Goal: Check status: Check status

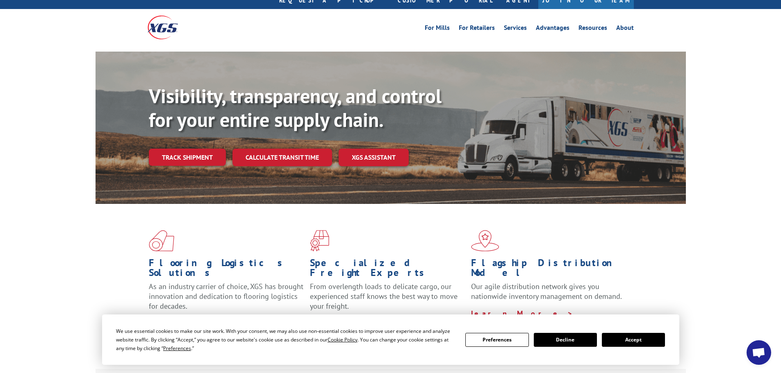
scroll to position [41, 0]
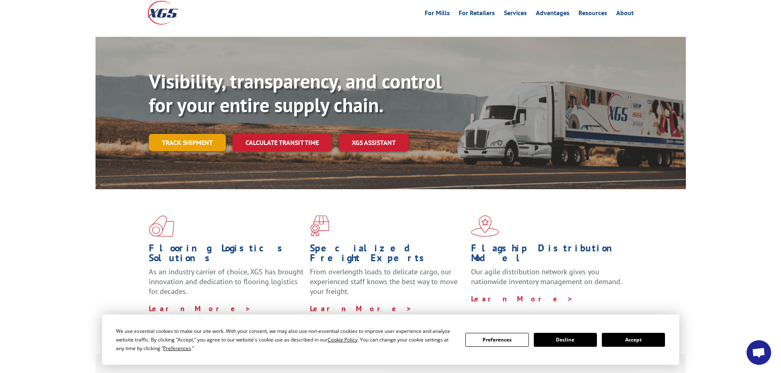
click at [176, 134] on link "Track shipment" at bounding box center [187, 142] width 77 height 17
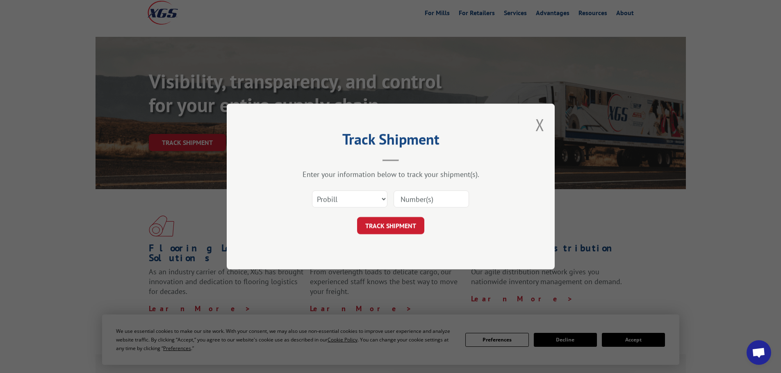
click at [404, 196] on input at bounding box center [430, 199] width 75 height 17
paste input "5523998"
type input "5523998"
click at [372, 229] on button "TRACK SHIPMENT" at bounding box center [390, 225] width 67 height 17
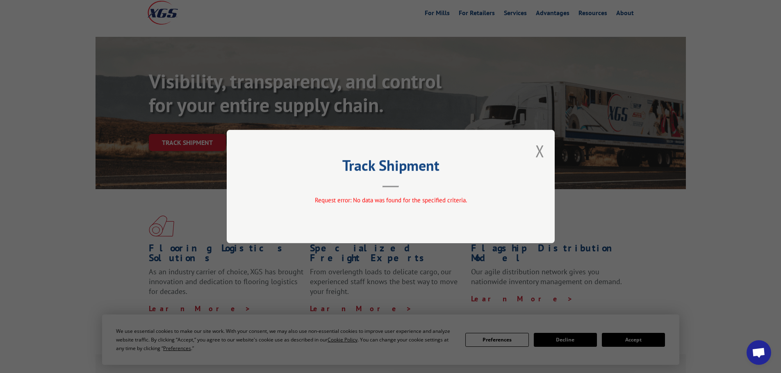
click at [539, 151] on button "Close modal" at bounding box center [539, 151] width 9 height 22
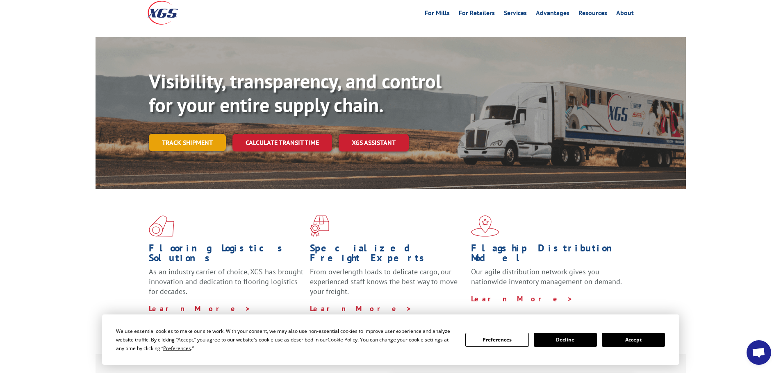
click at [216, 134] on link "Track shipment" at bounding box center [187, 142] width 77 height 17
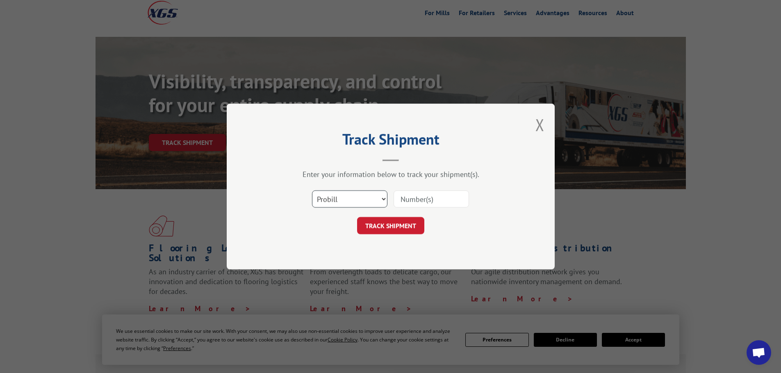
click at [384, 199] on select "Select category... Probill BOL PO" at bounding box center [349, 199] width 75 height 17
select select "po"
click at [312, 191] on select "Select category... Probill BOL PO" at bounding box center [349, 199] width 75 height 17
click at [438, 203] on input at bounding box center [430, 199] width 75 height 17
paste input "65546825"
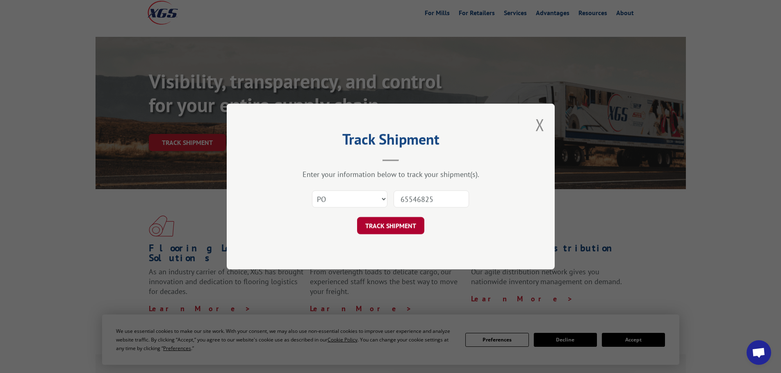
type input "65546825"
click at [398, 219] on button "TRACK SHIPMENT" at bounding box center [390, 225] width 67 height 17
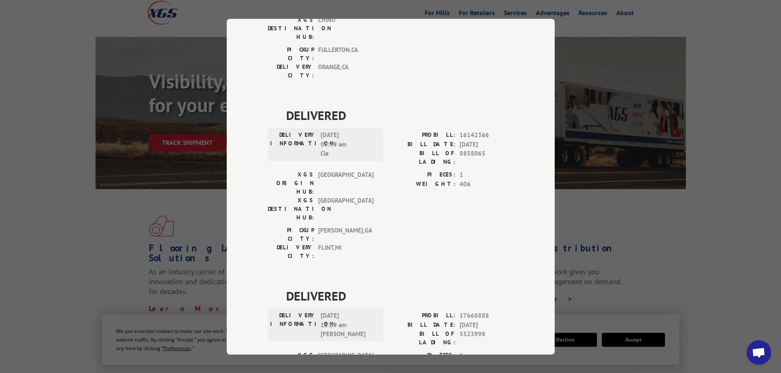
scroll to position [167, 0]
